Goal: Navigation & Orientation: Find specific page/section

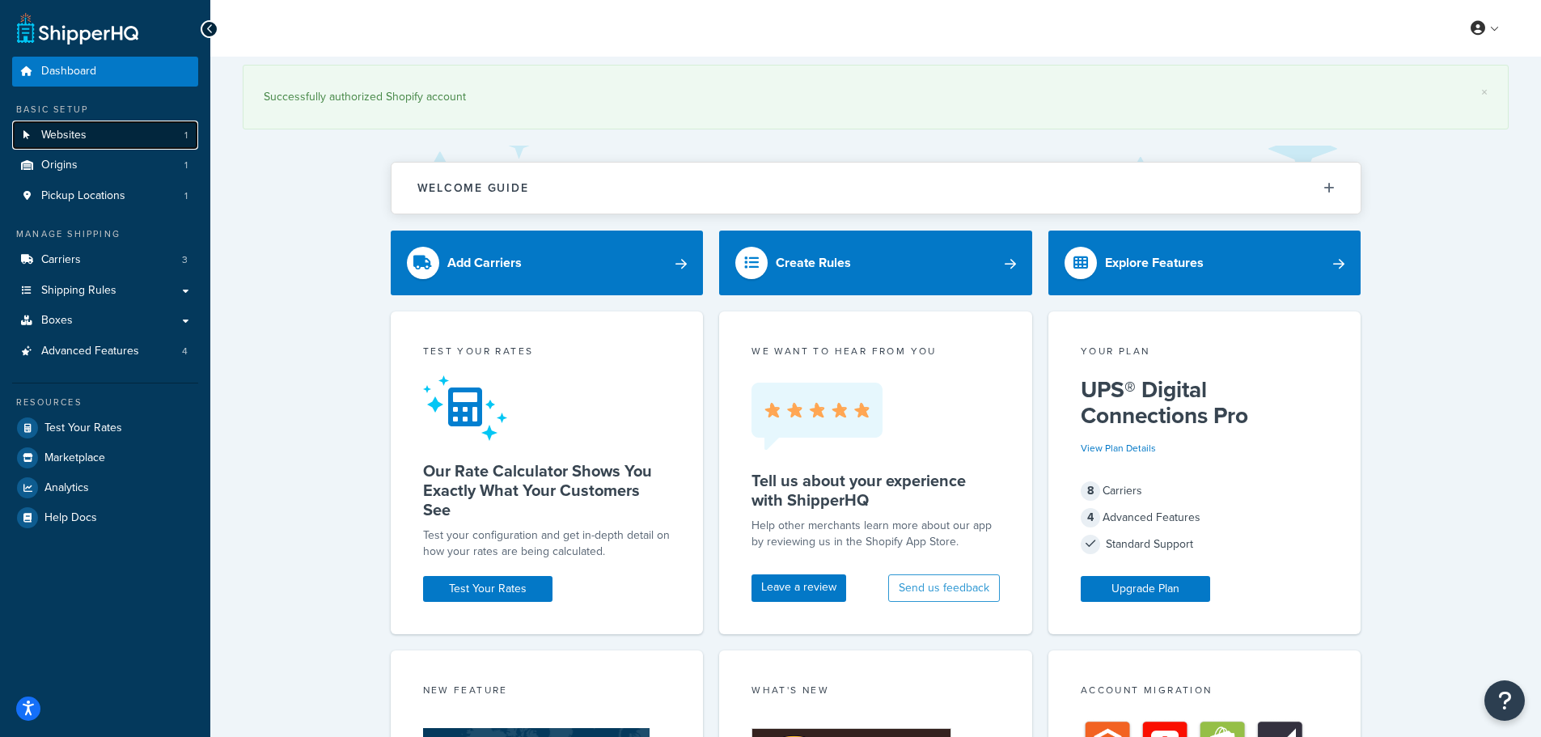
click at [137, 133] on link "Websites 1" at bounding box center [105, 136] width 186 height 30
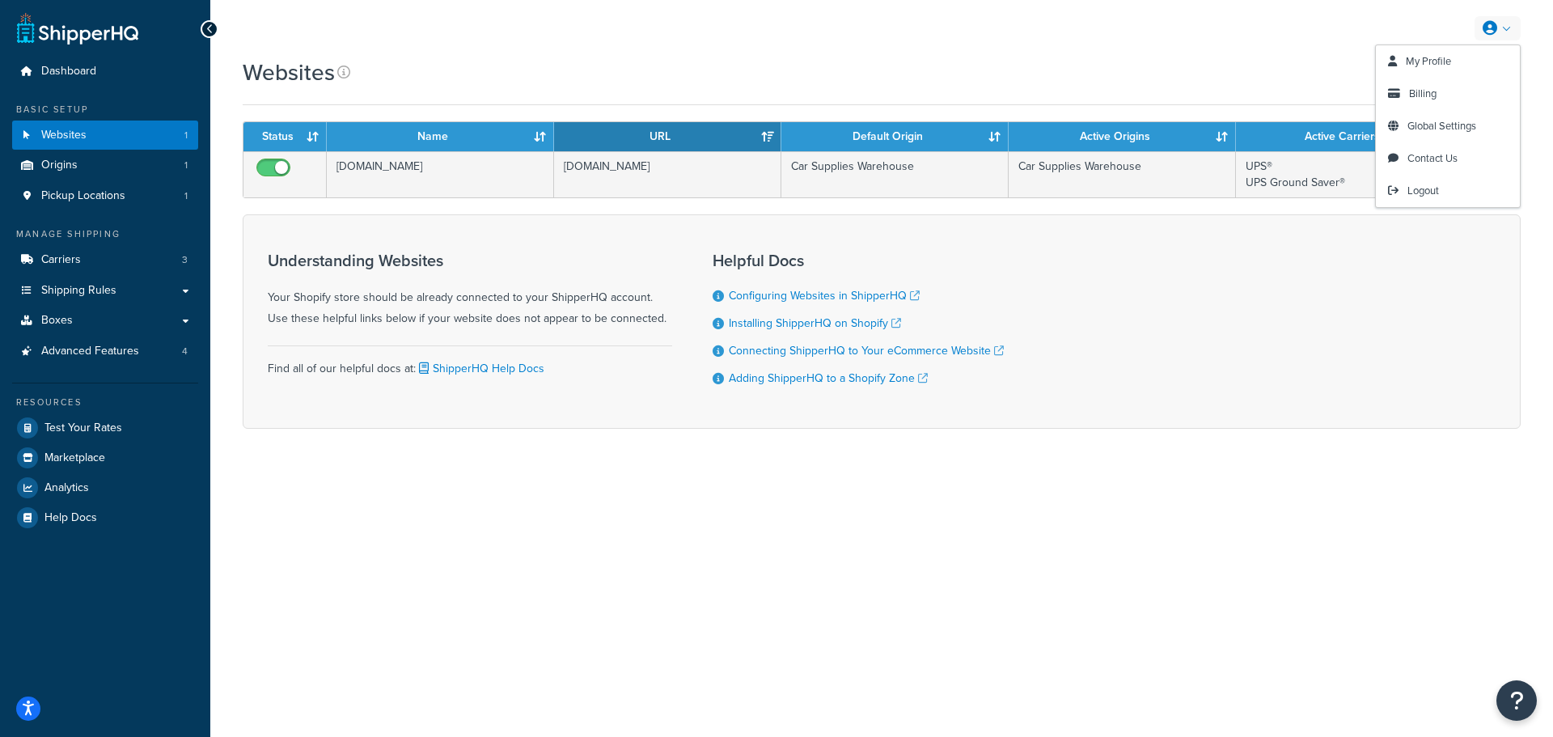
click at [1504, 25] on link at bounding box center [1497, 28] width 46 height 24
click at [933, 69] on div "Websites" at bounding box center [882, 73] width 1278 height 32
click at [922, 64] on div "Websites" at bounding box center [882, 73] width 1278 height 32
